Goal: Information Seeking & Learning: Check status

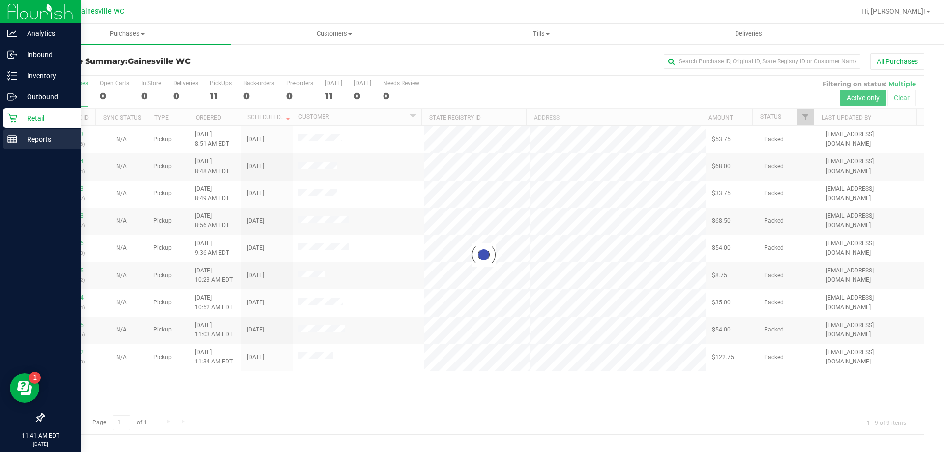
click at [9, 135] on icon at bounding box center [12, 139] width 10 height 10
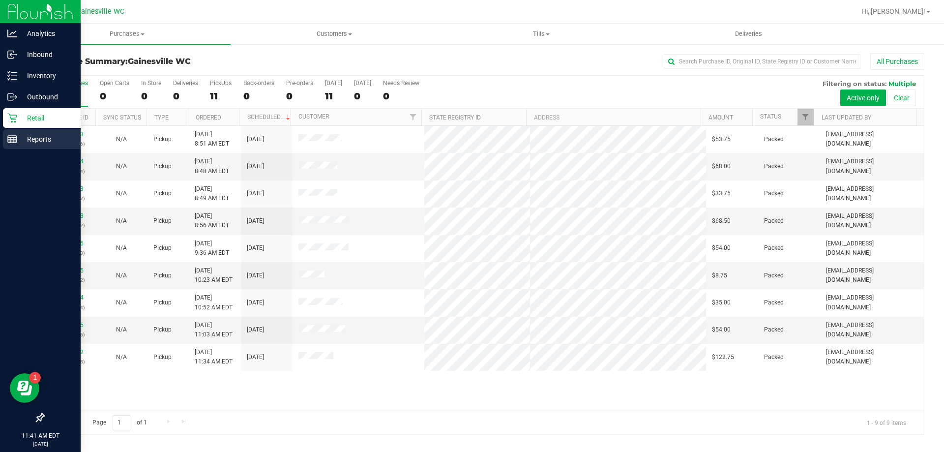
click at [18, 136] on p "Reports" at bounding box center [46, 139] width 59 height 12
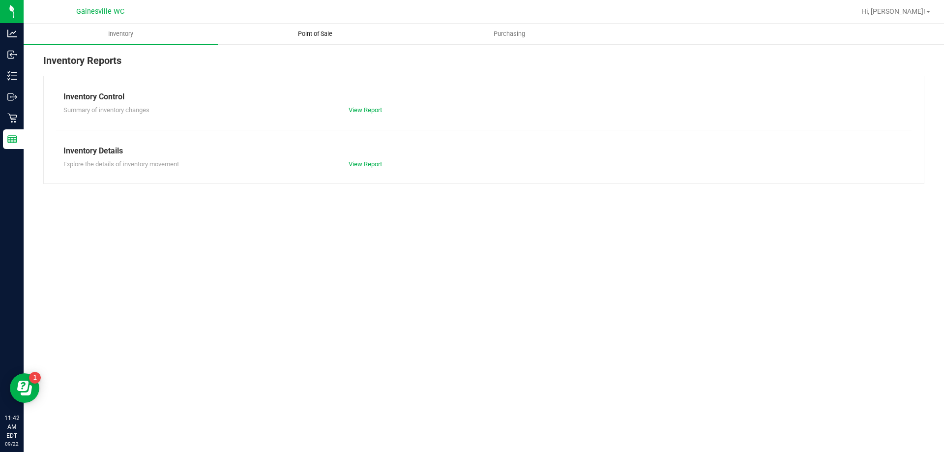
click at [317, 40] on uib-tab-heading "Point of Sale" at bounding box center [314, 34] width 193 height 20
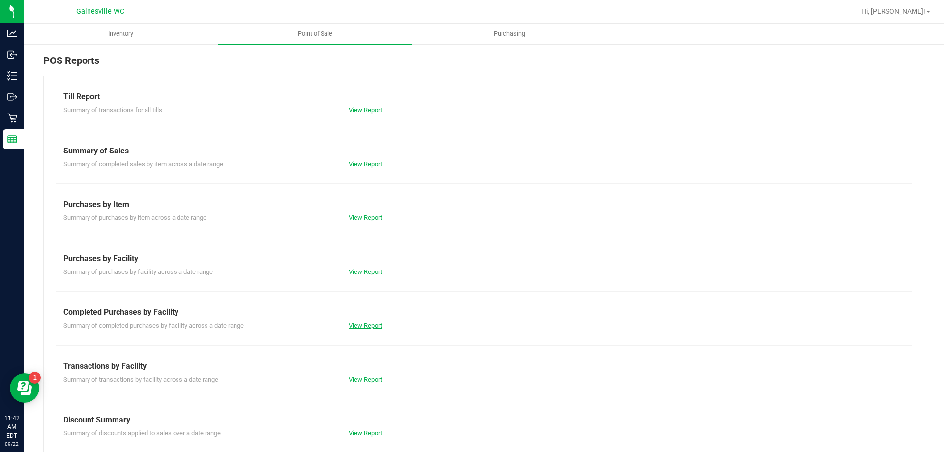
click at [370, 325] on link "View Report" at bounding box center [365, 325] width 33 height 7
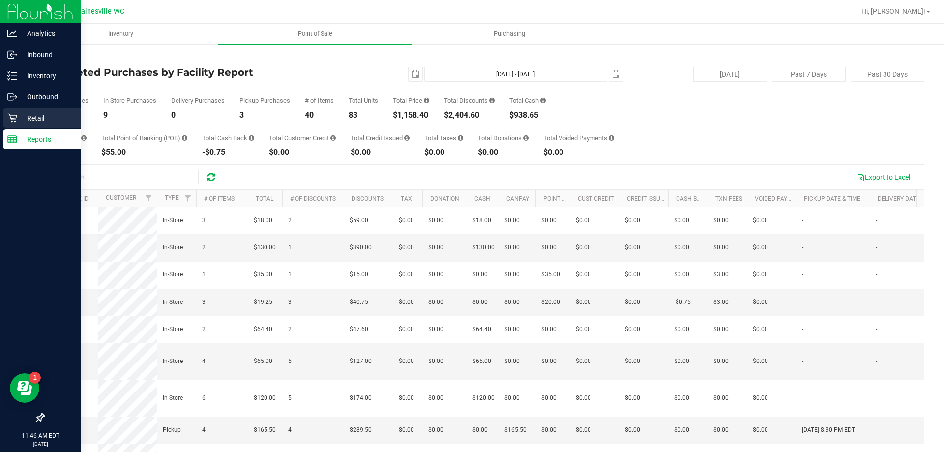
click at [25, 112] on p "Retail" at bounding box center [46, 118] width 59 height 12
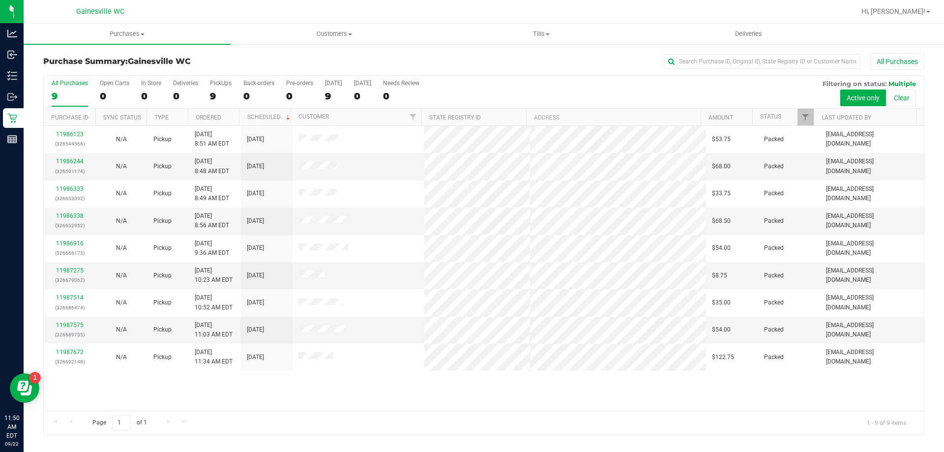
click at [327, 373] on div "11986123 (326544566) N/A Pickup 9/22/2025 8:51 AM EDT 9/22/2025 $53.75 Packed j…" at bounding box center [484, 268] width 881 height 285
click at [381, 390] on div "11986123 (326544566) N/A Pickup 9/22/2025 8:51 AM EDT 9/22/2025 $53.75 Packed j…" at bounding box center [484, 268] width 881 height 285
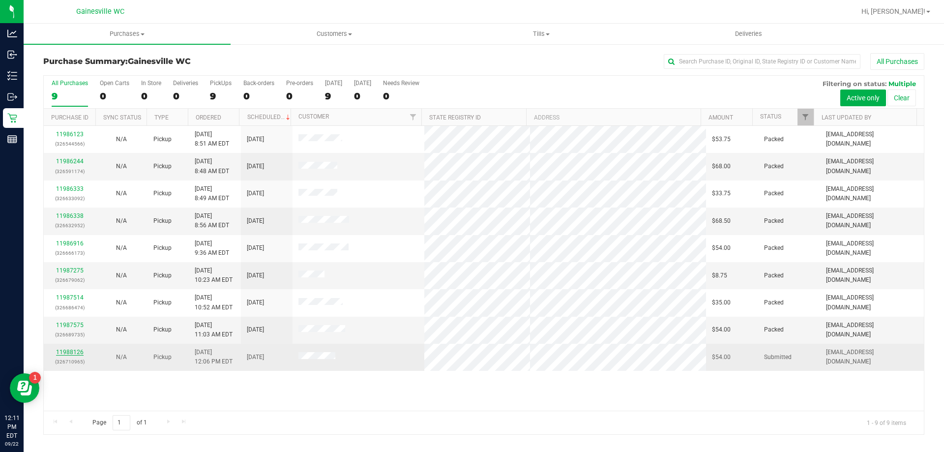
click at [58, 352] on link "11988126" at bounding box center [70, 352] width 28 height 7
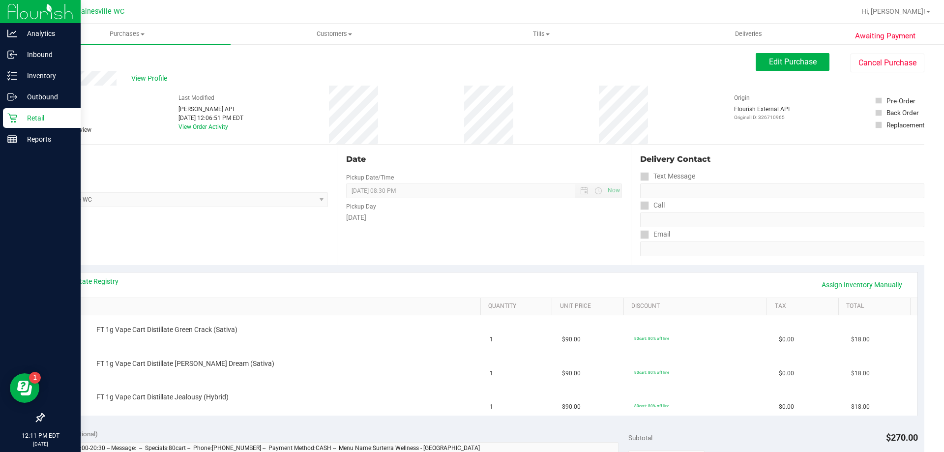
click at [32, 116] on p "Retail" at bounding box center [46, 118] width 59 height 12
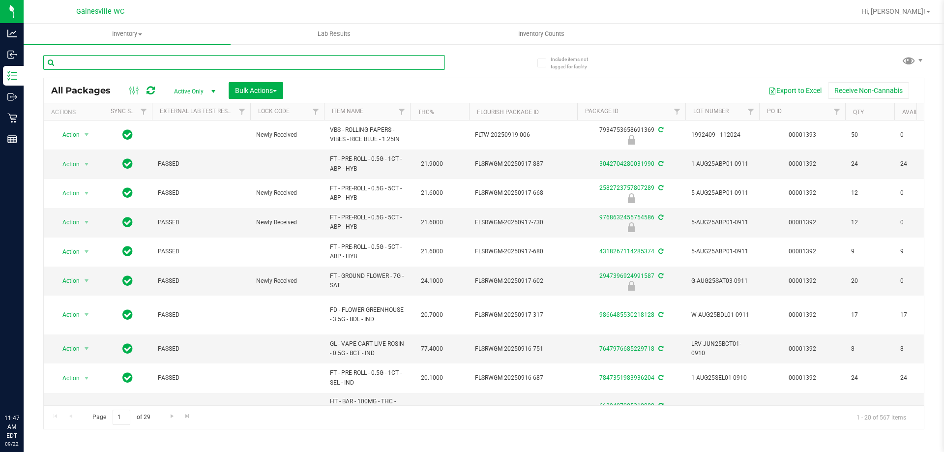
click at [122, 65] on input "text" at bounding box center [244, 62] width 402 height 15
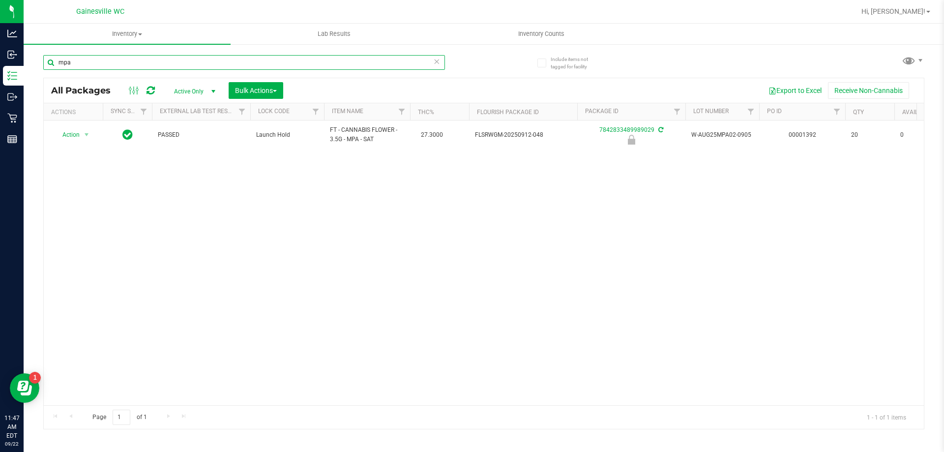
type input "mpa"
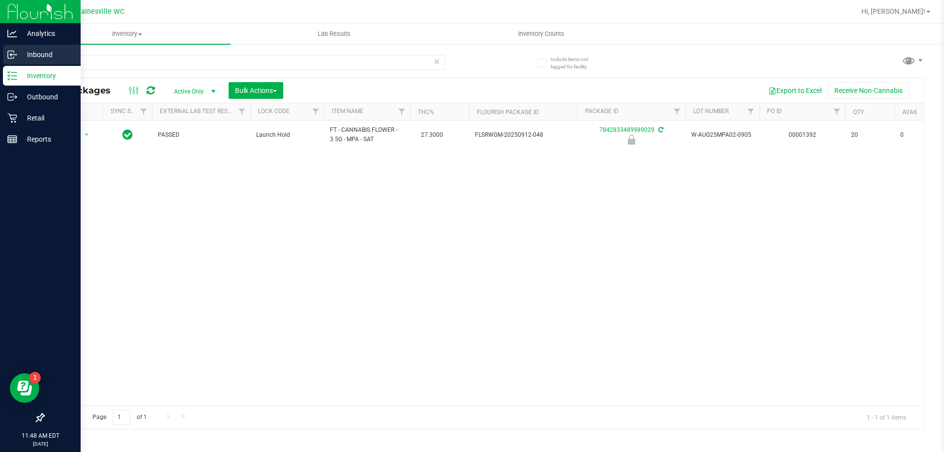
click at [34, 53] on p "Inbound" at bounding box center [46, 55] width 59 height 12
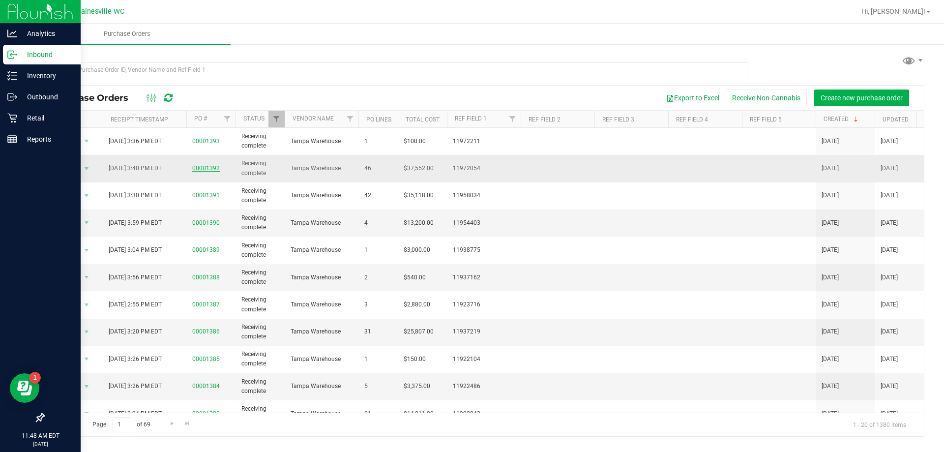
click at [211, 167] on link "00001392" at bounding box center [206, 168] width 28 height 7
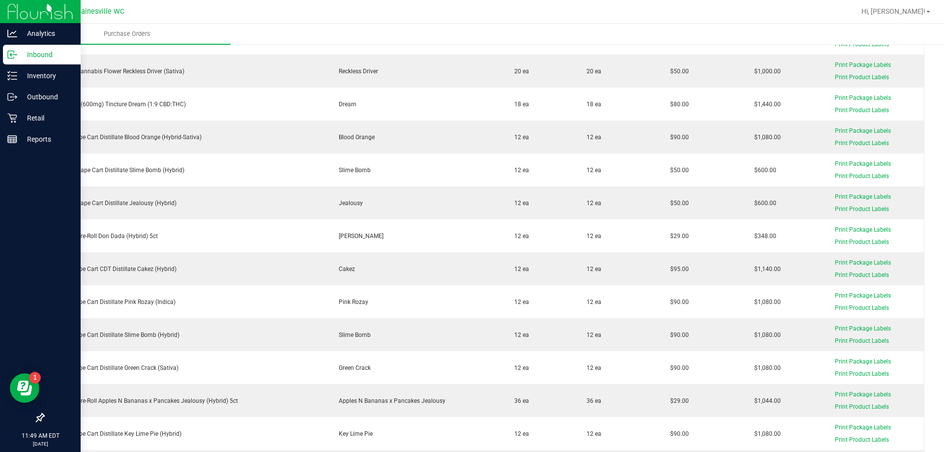
scroll to position [836, 0]
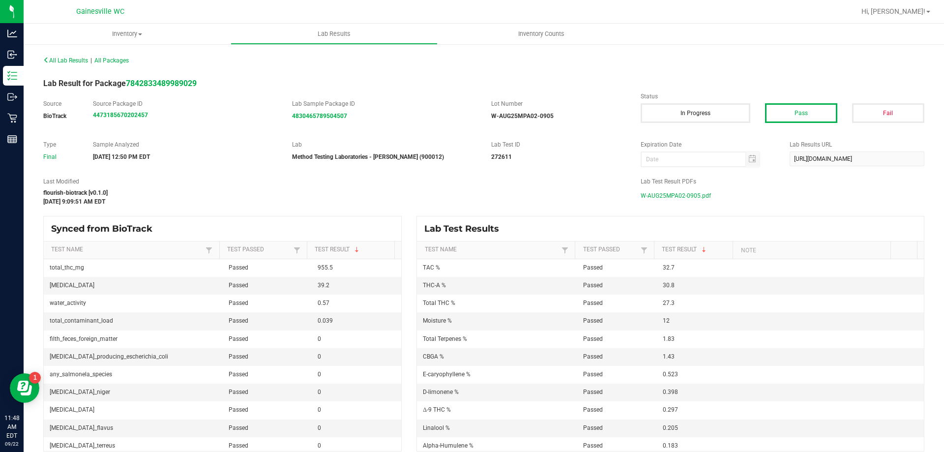
click at [692, 193] on span "W-AUG25MPA02-0905.pdf" at bounding box center [676, 195] width 70 height 15
